Goal: Task Accomplishment & Management: Use online tool/utility

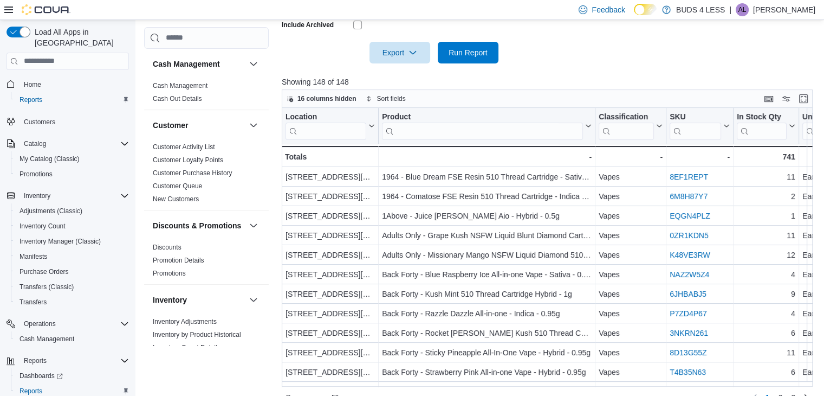
scroll to position [150, 0]
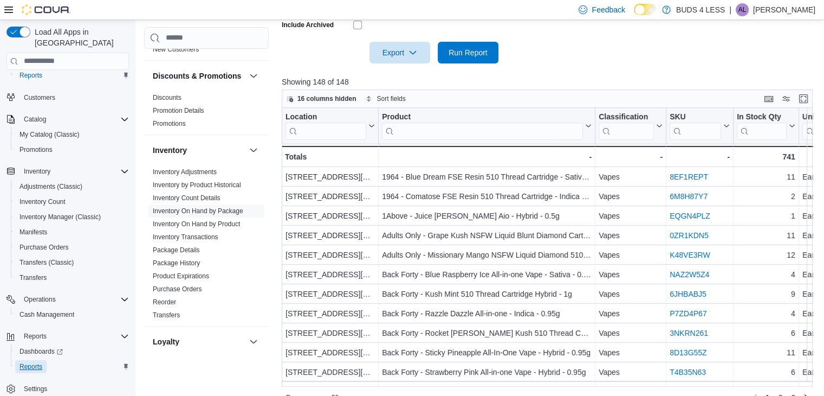
click at [43, 360] on link "Reports" at bounding box center [30, 366] width 31 height 13
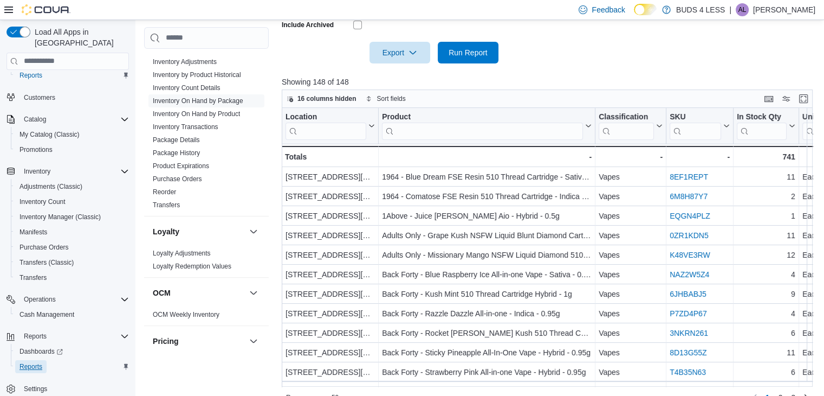
scroll to position [446, 0]
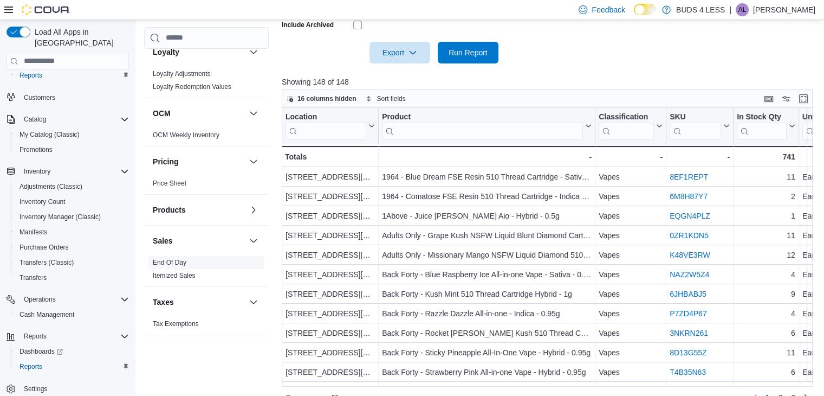
click at [180, 263] on link "End Of Day" at bounding box center [170, 262] width 34 height 8
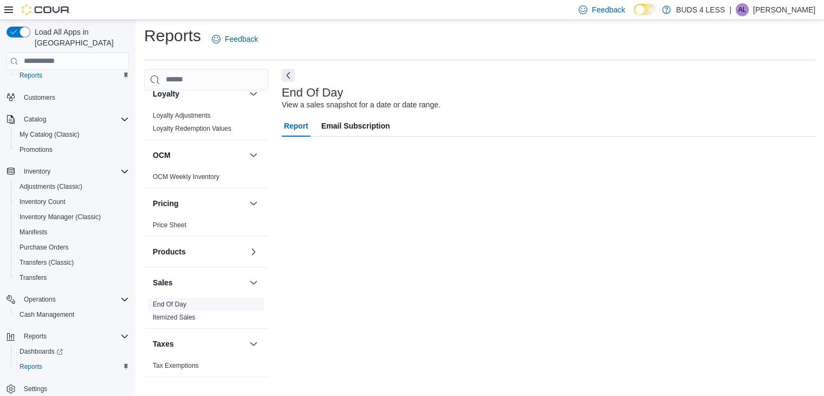
scroll to position [4, 0]
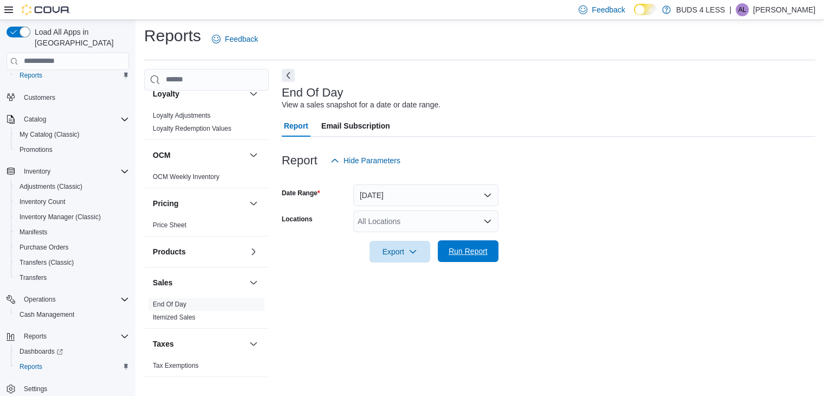
click at [456, 248] on span "Run Report" at bounding box center [468, 250] width 39 height 11
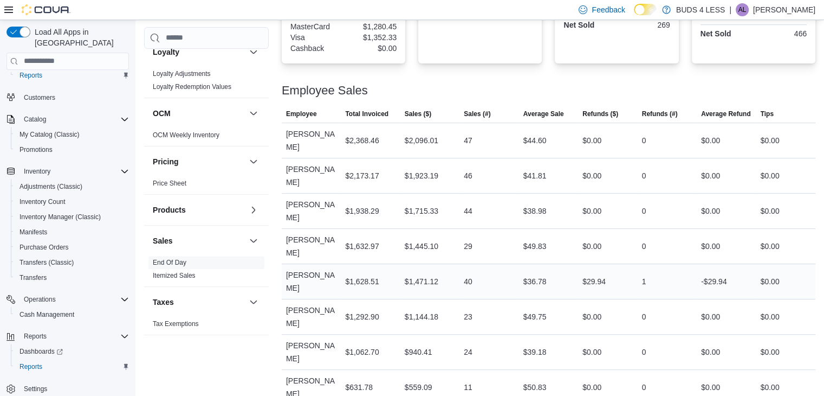
scroll to position [91, 0]
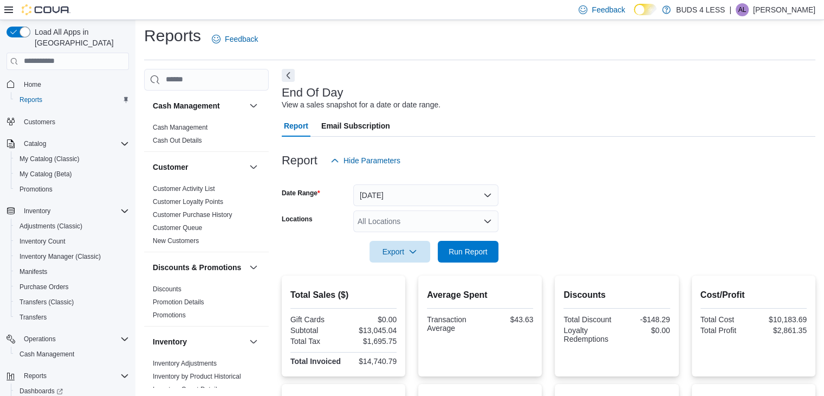
scroll to position [349, 0]
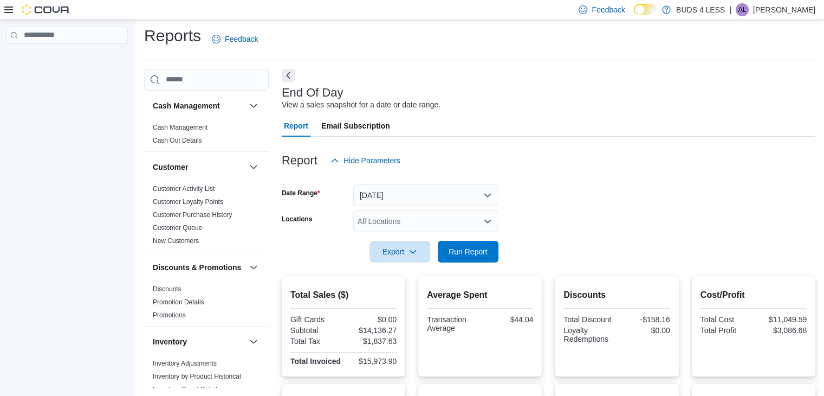
scroll to position [349, 0]
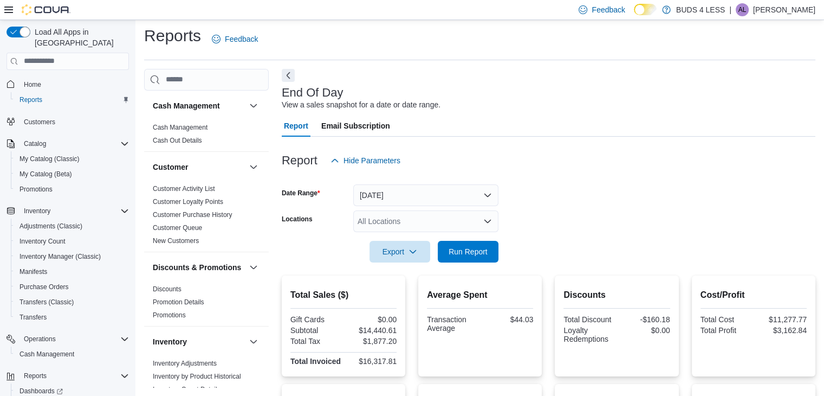
scroll to position [349, 0]
